Goal: Task Accomplishment & Management: Complete application form

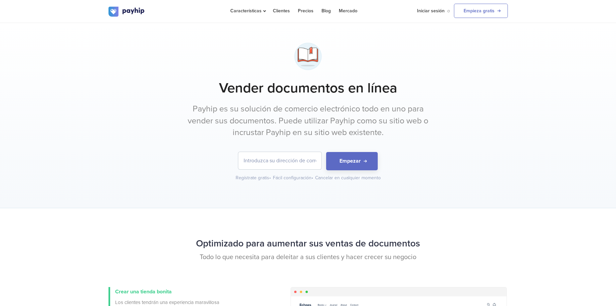
click at [300, 161] on input "email" at bounding box center [279, 160] width 83 height 17
click at [400, 145] on div "Vender documentos en línea Payhip es su solución de comercio electrónico todo e…" at bounding box center [307, 111] width 399 height 142
click at [476, 12] on link "Empieza gratis" at bounding box center [481, 11] width 54 height 14
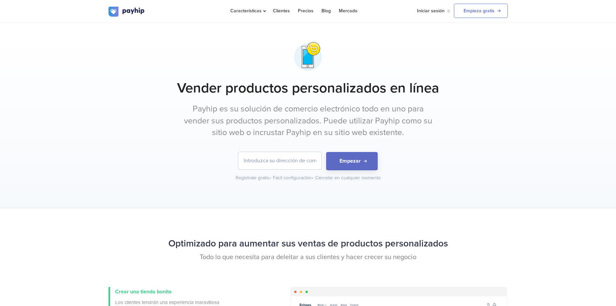
click at [283, 163] on input "email" at bounding box center [279, 160] width 83 height 17
type input "snubber.lau@gmail.com"
click at [342, 159] on button "Empezar" at bounding box center [352, 161] width 52 height 18
